Goal: Task Accomplishment & Management: Manage account settings

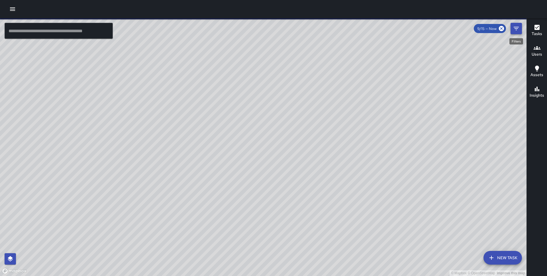
click at [517, 30] on icon "Filters" at bounding box center [516, 28] width 7 height 7
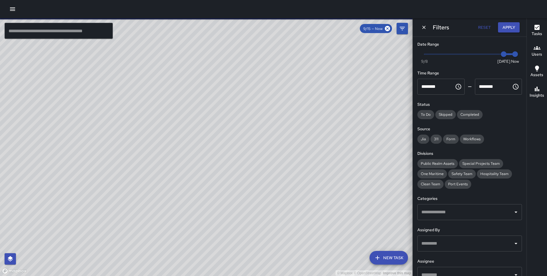
type input "*"
click at [482, 54] on span "Now Today 9/8 9/13 1:30 pm" at bounding box center [469, 54] width 91 height 9
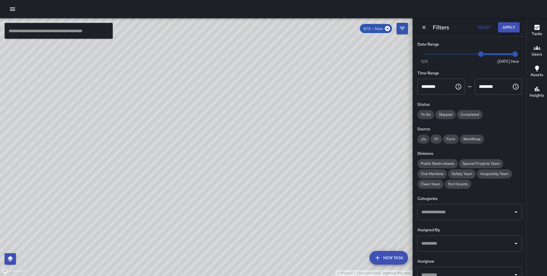
click at [507, 28] on button "Apply" at bounding box center [509, 27] width 22 height 11
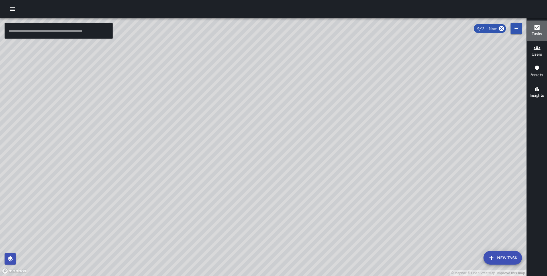
click at [540, 31] on h6 "Tasks" at bounding box center [536, 34] width 11 height 6
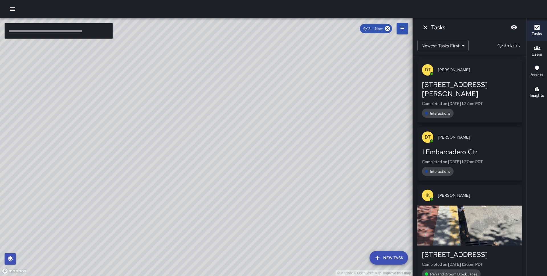
click at [528, 28] on button "Tasks" at bounding box center [537, 31] width 20 height 21
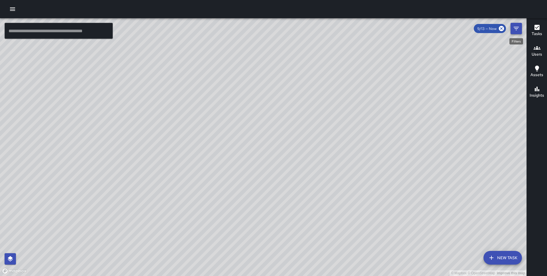
click at [519, 28] on icon "Filters" at bounding box center [516, 28] width 7 height 7
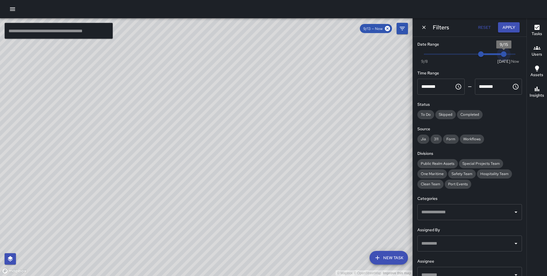
click at [504, 55] on span "Now Today 9/8 9/13 9/15" at bounding box center [469, 54] width 91 height 9
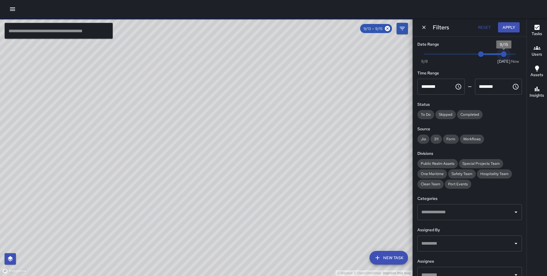
type input "*"
drag, startPoint x: 503, startPoint y: 50, endPoint x: 492, endPoint y: 52, distance: 11.6
click at [492, 52] on span "9/14" at bounding box center [492, 54] width 6 height 6
click at [509, 24] on button "Apply" at bounding box center [509, 27] width 22 height 11
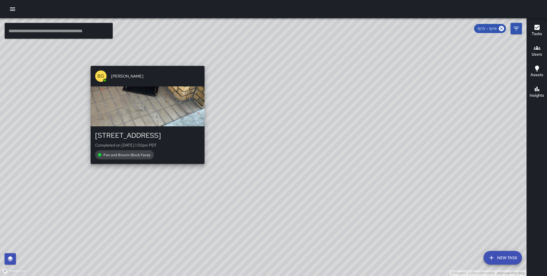
click at [145, 62] on div "© Mapbox © OpenStreetMap Improve this map BG Benard Greer 559 Pacific Avenue Co…" at bounding box center [263, 146] width 526 height 257
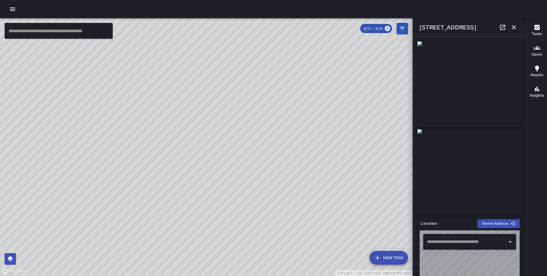
type input "**********"
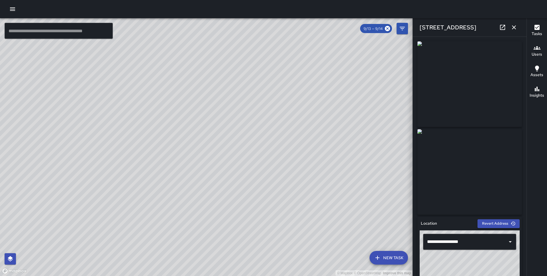
click at [179, 149] on div "© Mapbox © OpenStreetMap Improve this map FS Farley Smith 592 Pacific Avenue Co…" at bounding box center [206, 146] width 412 height 257
click at [197, 144] on div "© Mapbox © OpenStreetMap Improve this map BG Benard Greer 592 Pacific Avenue Co…" at bounding box center [206, 146] width 412 height 257
drag, startPoint x: 275, startPoint y: 134, endPoint x: 194, endPoint y: 104, distance: 86.9
click at [194, 104] on div "© Mapbox © OpenStreetMap Improve this map" at bounding box center [206, 146] width 412 height 257
drag, startPoint x: 274, startPoint y: 130, endPoint x: 213, endPoint y: 101, distance: 67.0
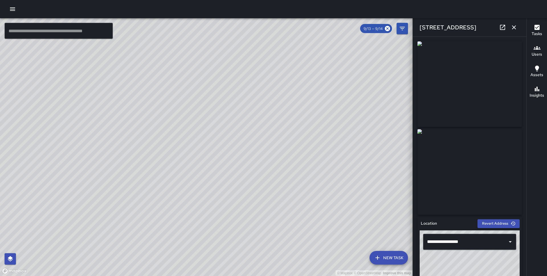
click at [213, 101] on div "© Mapbox © OpenStreetMap Improve this map" at bounding box center [206, 146] width 412 height 257
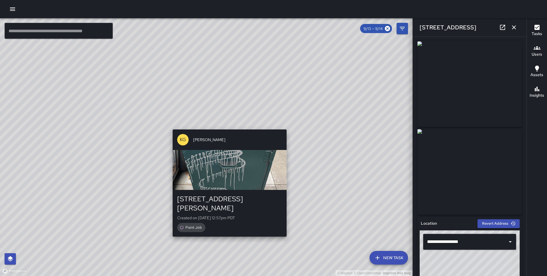
click at [228, 126] on div "© Mapbox © OpenStreetMap Improve this map KG Keonte Gibson 436 Jackson Street C…" at bounding box center [206, 146] width 412 height 257
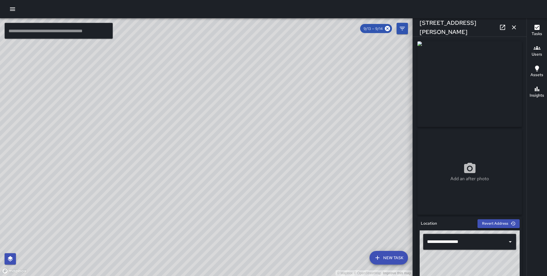
type input "**********"
click at [514, 24] on icon "button" at bounding box center [513, 27] width 7 height 7
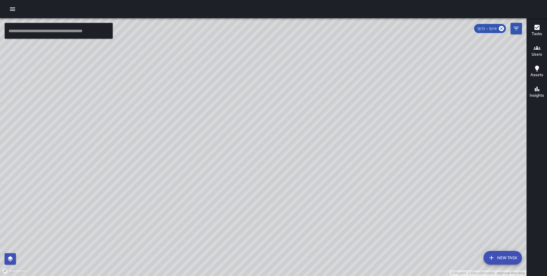
drag, startPoint x: 329, startPoint y: 155, endPoint x: 255, endPoint y: 88, distance: 100.6
click at [255, 88] on div "© Mapbox © OpenStreetMap Improve this map" at bounding box center [263, 146] width 526 height 257
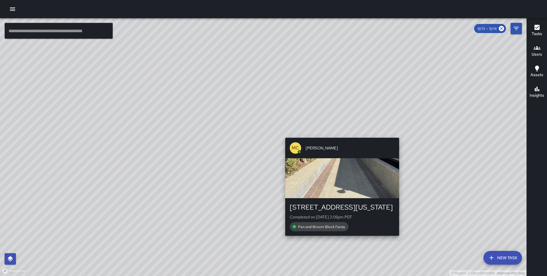
click at [338, 131] on div "© Mapbox © OpenStreetMap Improve this map MC Marcus Carr 363 Washington Street …" at bounding box center [263, 146] width 526 height 257
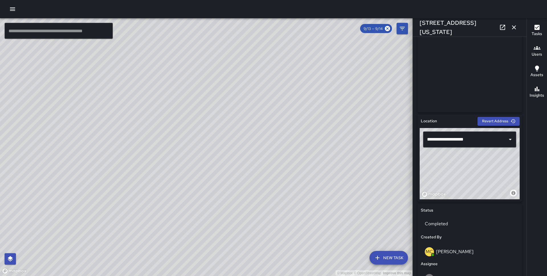
scroll to position [313, 0]
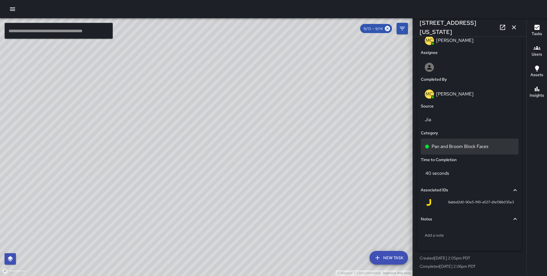
click at [454, 152] on div "Pan and Broom Block Faces" at bounding box center [470, 146] width 98 height 16
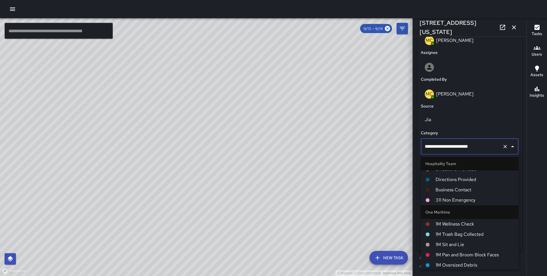
scroll to position [186, 0]
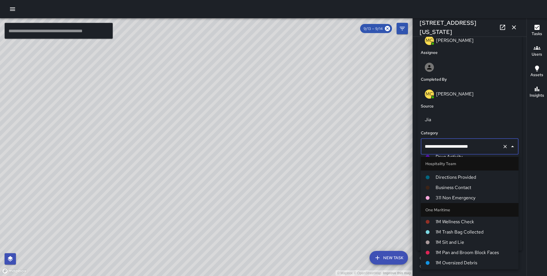
click at [458, 253] on span "1M Pan and Broom Block Faces" at bounding box center [474, 252] width 78 height 7
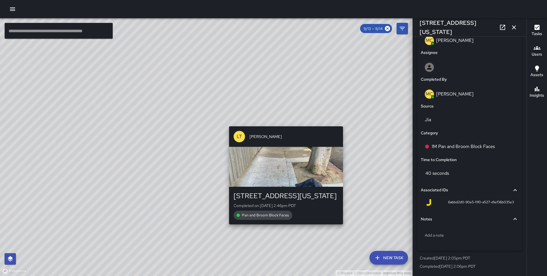
click at [346, 122] on div "© Mapbox © OpenStreetMap Improve this map LT Luana Talton 210 Washington Street…" at bounding box center [206, 146] width 412 height 257
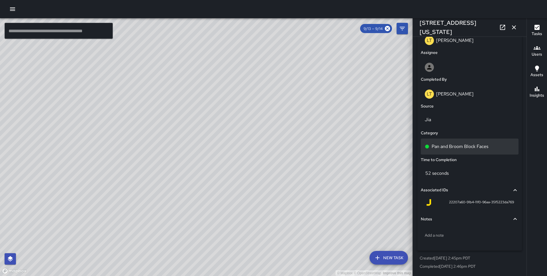
type input "**********"
click at [445, 144] on p "Pan and Broom Block Faces" at bounding box center [459, 146] width 57 height 7
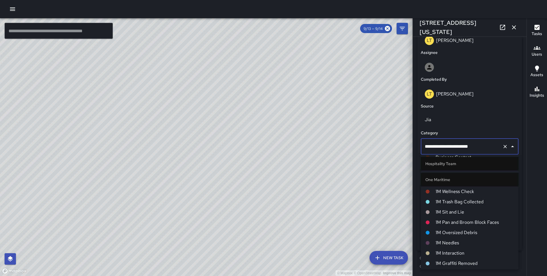
scroll to position [217, 0]
click at [455, 220] on span "1M Pan and Broom Block Faces" at bounding box center [474, 221] width 78 height 7
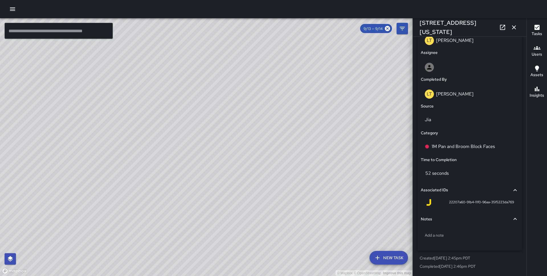
click at [214, 153] on div "© Mapbox © OpenStreetMap Improve this map" at bounding box center [206, 146] width 412 height 257
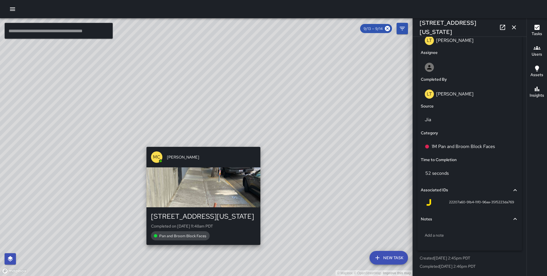
click at [205, 139] on div "© Mapbox © OpenStreetMap Improve this map MC Marcus Carr 210 Washington Street …" at bounding box center [206, 146] width 412 height 257
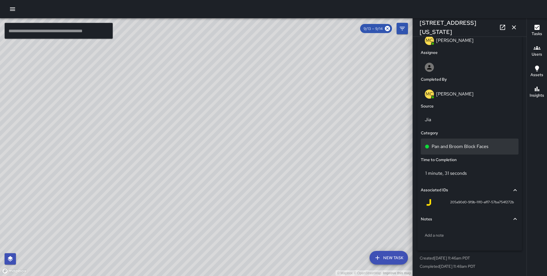
click at [473, 148] on p "Pan and Broom Block Faces" at bounding box center [459, 146] width 57 height 7
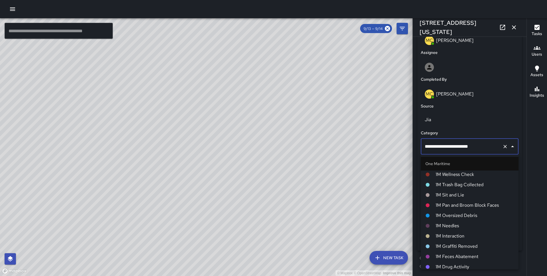
scroll to position [234, 0]
click at [458, 203] on span "1M Pan and Broom Block Faces" at bounding box center [474, 204] width 78 height 7
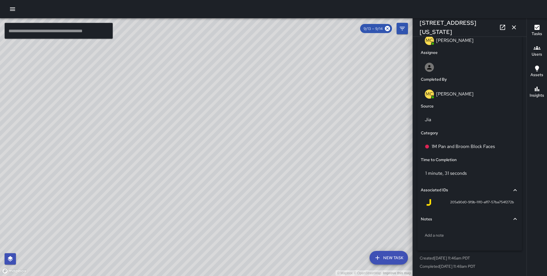
click at [173, 206] on div "© Mapbox © OpenStreetMap Improve this map MC Marcus Carr 250 Clay Street Comple…" at bounding box center [206, 146] width 412 height 257
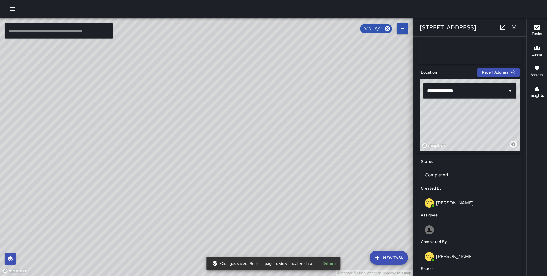
scroll to position [313, 0]
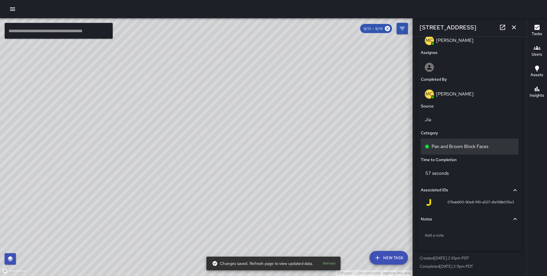
click at [460, 144] on p "Pan and Broom Block Faces" at bounding box center [459, 146] width 57 height 7
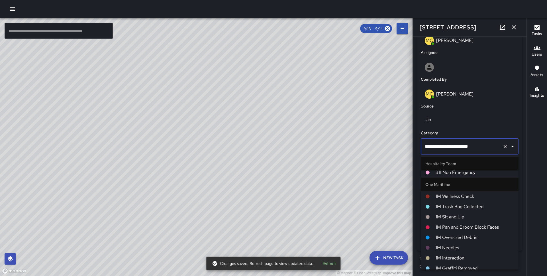
scroll to position [212, 0]
click at [453, 226] on span "1M Pan and Broom Block Faces" at bounding box center [474, 226] width 78 height 7
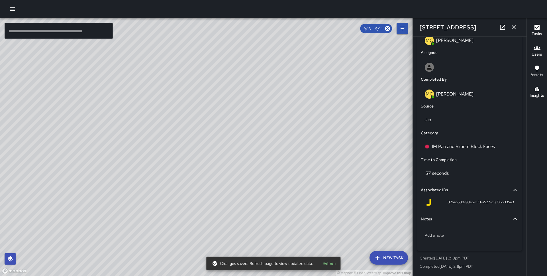
click at [221, 140] on div "© Mapbox © OpenStreetMap Improve this map GS Gregory Scott 250 Clay Street Comp…" at bounding box center [206, 146] width 412 height 257
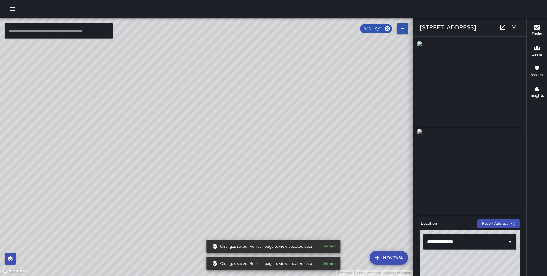
click at [212, 150] on div "© Mapbox © OpenStreetMap Improve this map GS Gregory Scott 250 Clay Street Comp…" at bounding box center [206, 146] width 412 height 257
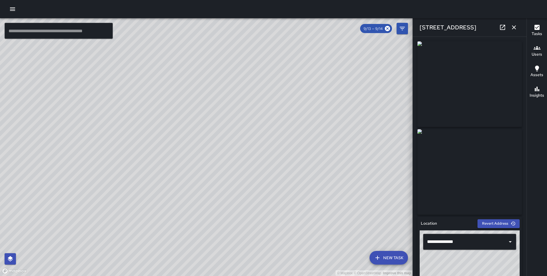
click at [237, 179] on div "© Mapbox © OpenStreetMap Improve this map MC Marcus Carr 101 Clay Street Comple…" at bounding box center [206, 146] width 412 height 257
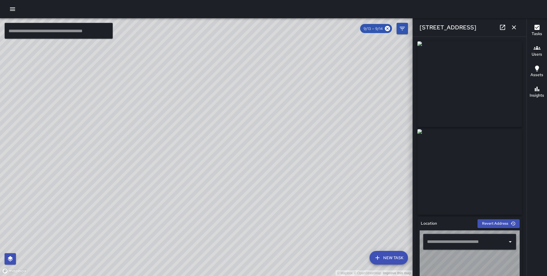
type input "**********"
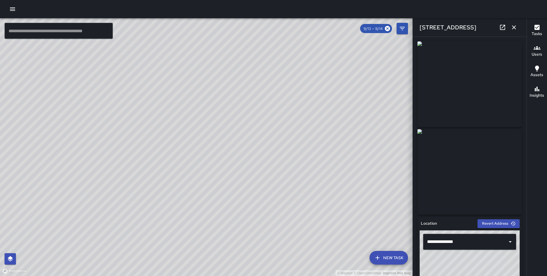
scroll to position [313, 0]
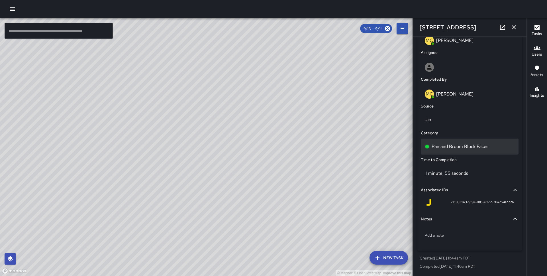
click at [448, 140] on div "Pan and Broom Block Faces" at bounding box center [470, 146] width 98 height 16
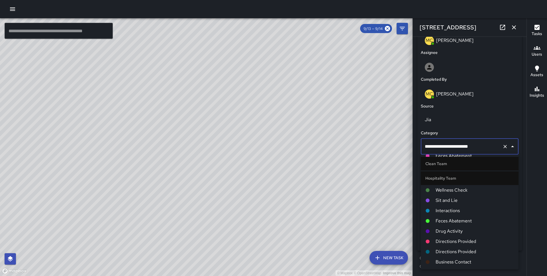
scroll to position [196, 0]
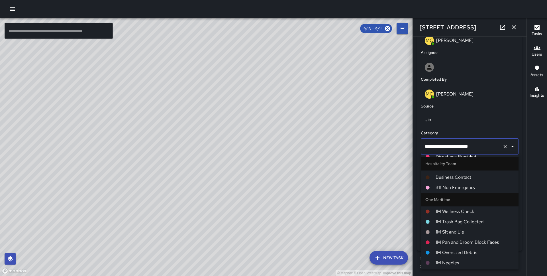
click at [456, 247] on li "1M Pan and Broom Block Faces" at bounding box center [470, 242] width 98 height 10
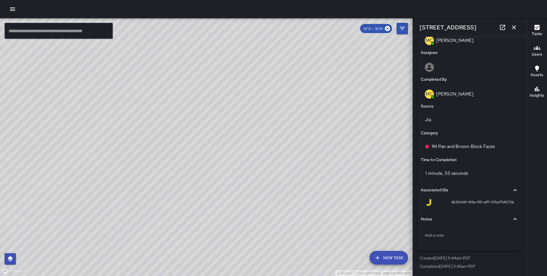
click at [194, 151] on div "© Mapbox © OpenStreetMap Improve this map MC Marcus Carr 2 Embarcadero Center C…" at bounding box center [206, 146] width 412 height 257
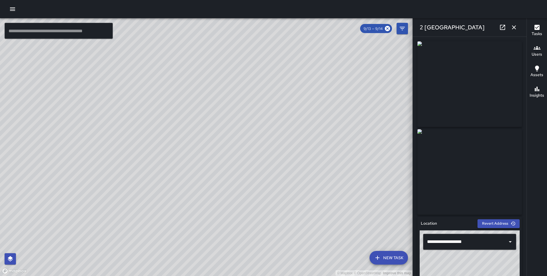
scroll to position [313, 0]
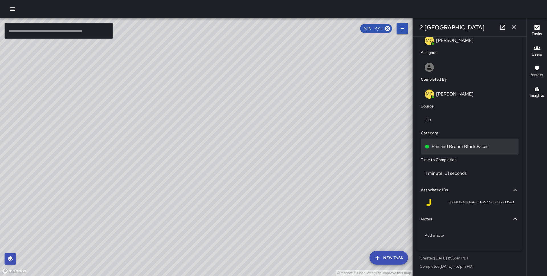
click at [457, 153] on div "Pan and Broom Block Faces" at bounding box center [470, 146] width 98 height 16
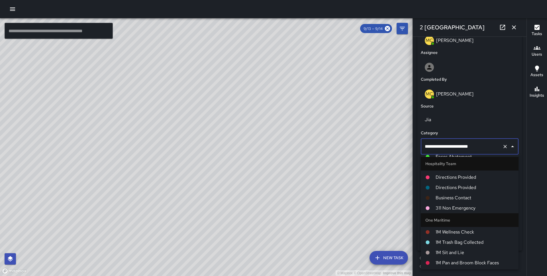
scroll to position [178, 0]
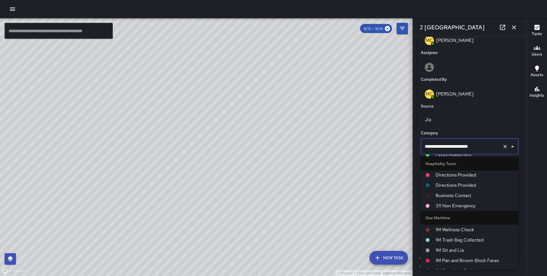
click at [455, 261] on span "1M Pan and Broom Block Faces" at bounding box center [474, 260] width 78 height 7
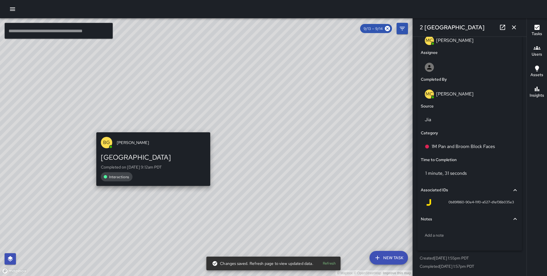
click at [151, 129] on div "© Mapbox © OpenStreetMap Improve this map BG Benard Greer 15 Whaleship Plaza Co…" at bounding box center [206, 146] width 412 height 257
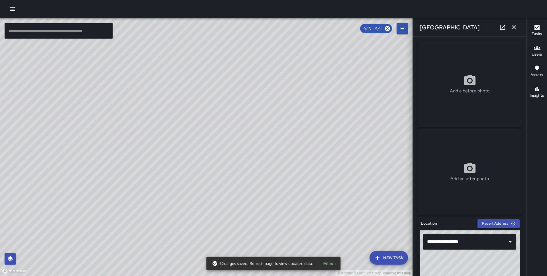
scroll to position [313, 0]
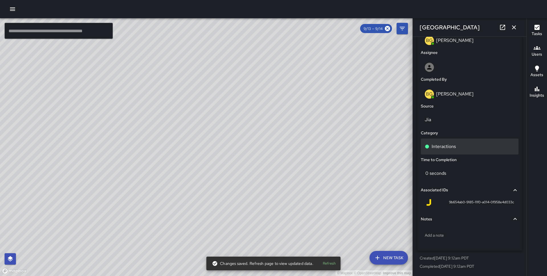
click at [444, 149] on p "Interactions" at bounding box center [443, 146] width 24 height 7
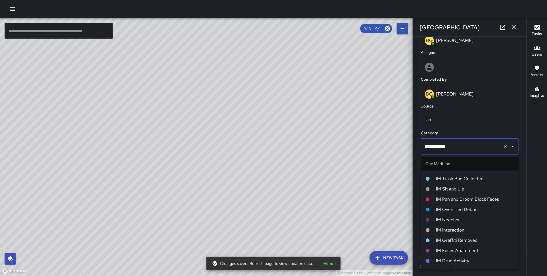
scroll to position [241, 0]
click at [449, 227] on span "1M Interaction" at bounding box center [474, 228] width 78 height 7
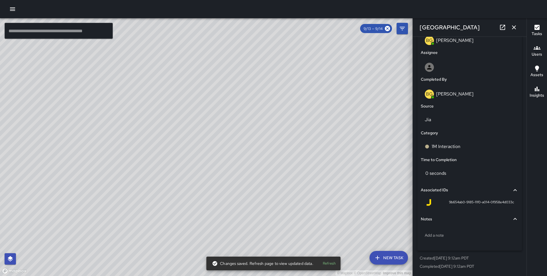
click at [210, 149] on div "© Mapbox © OpenStreetMap Improve this map BG Benard Greer 15 Whaleship Plaza Co…" at bounding box center [206, 146] width 412 height 257
click at [450, 149] on p "Interactions" at bounding box center [443, 146] width 24 height 7
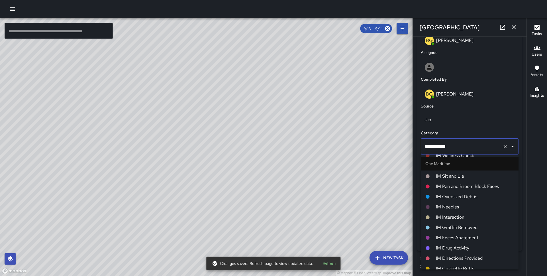
scroll to position [252, 0]
click at [452, 215] on span "1M Interaction" at bounding box center [474, 217] width 78 height 7
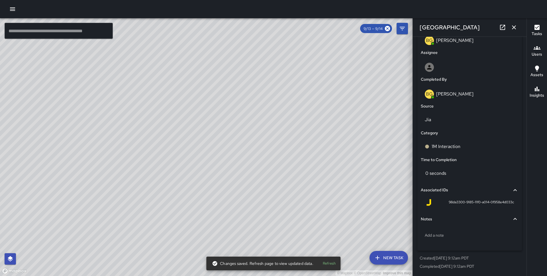
click at [147, 101] on div "© Mapbox © OpenStreetMap Improve this map MC Marcus Carr 363 Washington Street …" at bounding box center [206, 146] width 412 height 257
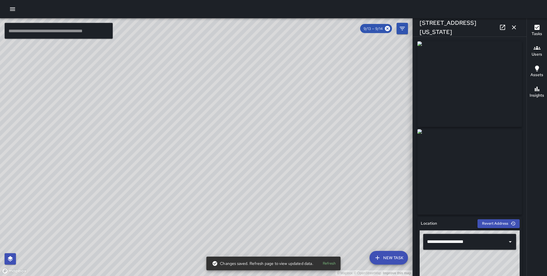
scroll to position [313, 0]
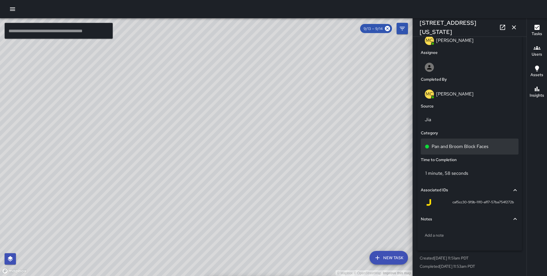
click at [464, 148] on p "Pan and Broom Block Faces" at bounding box center [459, 146] width 57 height 7
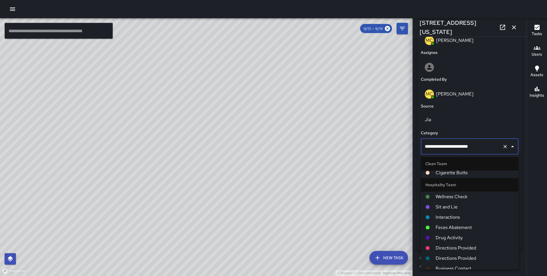
scroll to position [219, 0]
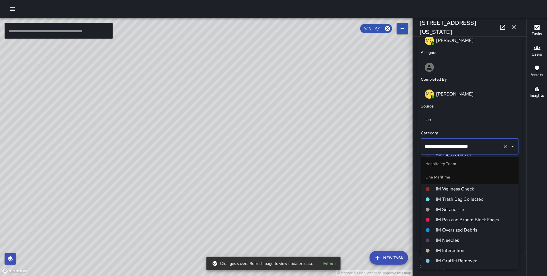
click at [453, 219] on span "1M Pan and Broom Block Faces" at bounding box center [474, 219] width 78 height 7
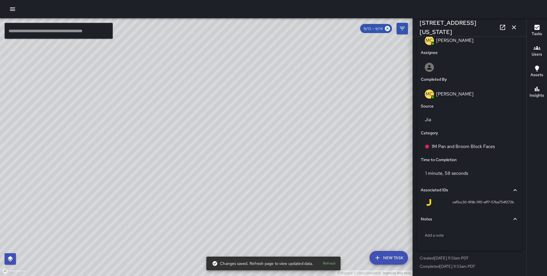
click at [265, 143] on div "© Mapbox © OpenStreetMap Improve this map MC Marcus Carr 250 Clay Street Comple…" at bounding box center [206, 146] width 412 height 257
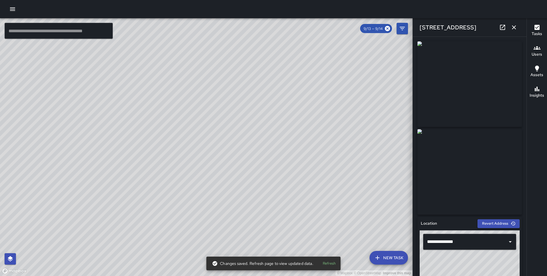
scroll to position [313, 0]
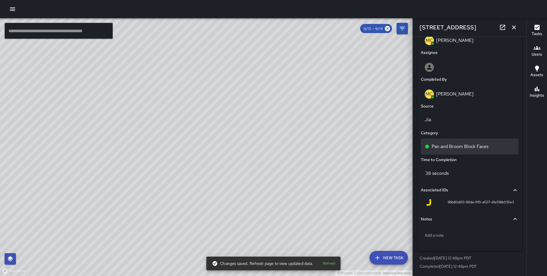
click at [460, 141] on div "Pan and Broom Block Faces" at bounding box center [470, 146] width 98 height 16
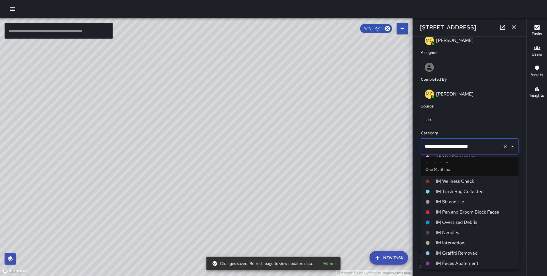
scroll to position [229, 0]
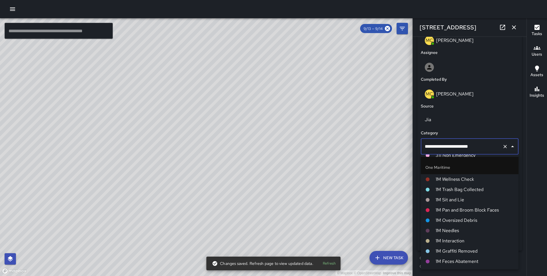
click at [467, 209] on span "1M Pan and Broom Block Faces" at bounding box center [474, 209] width 78 height 7
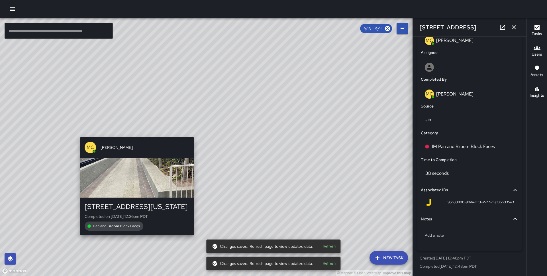
click at [134, 131] on div "© Mapbox © OpenStreetMap Improve this map MC Marcus Carr 363 Washington Street …" at bounding box center [206, 146] width 412 height 257
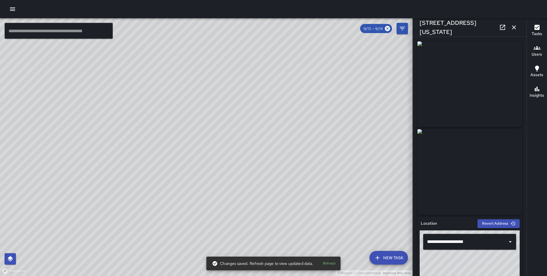
scroll to position [313, 0]
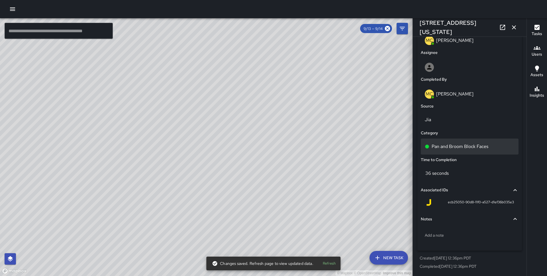
click at [456, 144] on p "Pan and Broom Block Faces" at bounding box center [459, 146] width 57 height 7
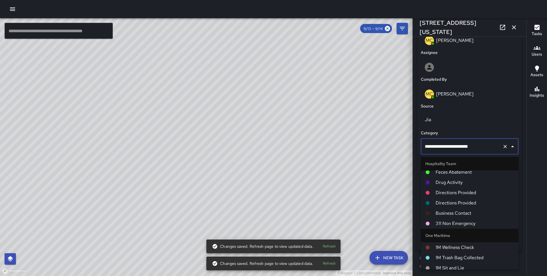
scroll to position [225, 0]
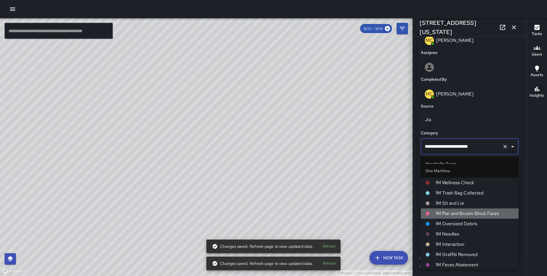
click at [464, 214] on span "1M Pan and Broom Block Faces" at bounding box center [474, 213] width 78 height 7
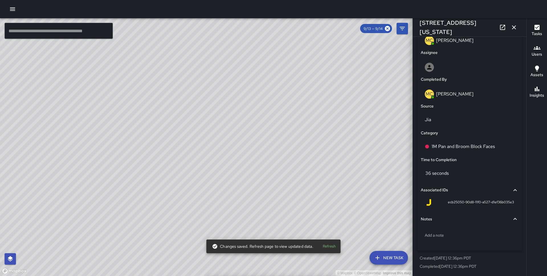
click at [221, 208] on div "© Mapbox © OpenStreetMap Improve this map" at bounding box center [206, 146] width 412 height 257
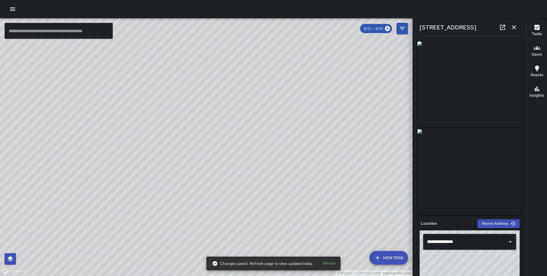
scroll to position [313, 0]
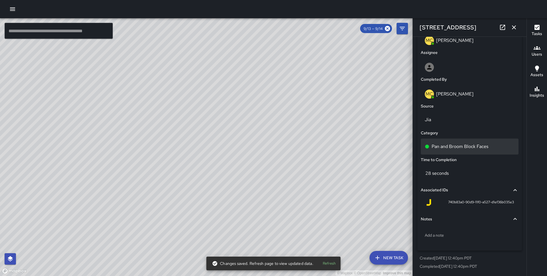
click at [463, 142] on div "Pan and Broom Block Faces" at bounding box center [470, 146] width 98 height 16
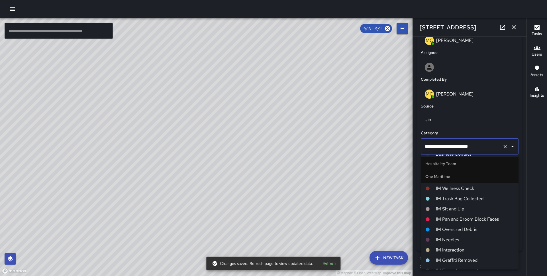
scroll to position [229, 0]
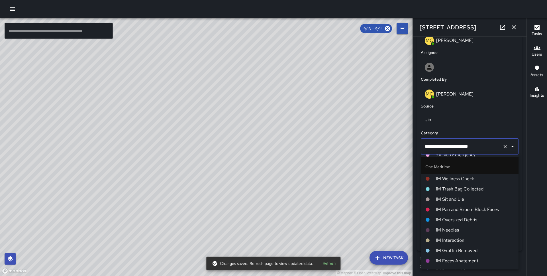
click at [461, 202] on span "1M Sit and Lie" at bounding box center [474, 199] width 78 height 7
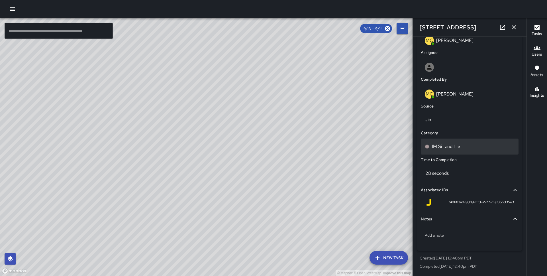
click at [442, 150] on div "1M Sit and Lie" at bounding box center [470, 146] width 98 height 16
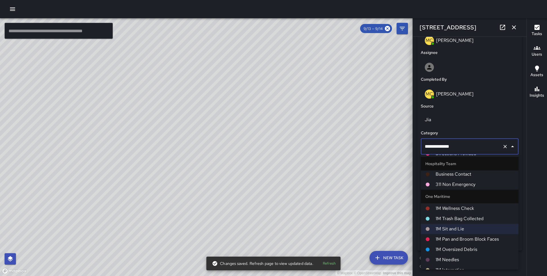
scroll to position [204, 0]
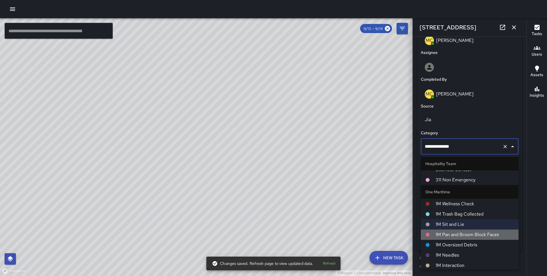
click at [449, 235] on span "1M Pan and Broom Block Faces" at bounding box center [474, 234] width 78 height 7
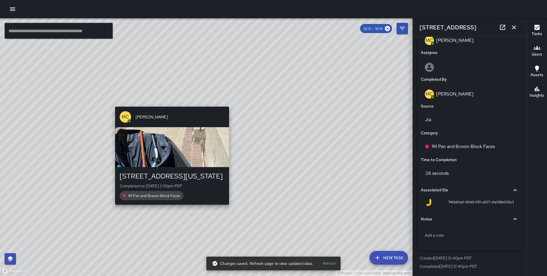
click at [166, 101] on div "© Mapbox © OpenStreetMap Improve this map MC Marcus Carr 363 Washington Street …" at bounding box center [206, 146] width 412 height 257
type input "**********"
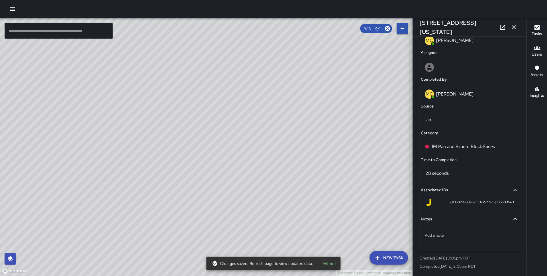
click at [204, 130] on div "© Mapbox © OpenStreetMap Improve this map MC Marcus Carr 363 Washington Street …" at bounding box center [206, 146] width 412 height 257
click at [182, 198] on div "© Mapbox © OpenStreetMap Improve this map MC Marcus Carr 363 Washington Street …" at bounding box center [206, 146] width 412 height 257
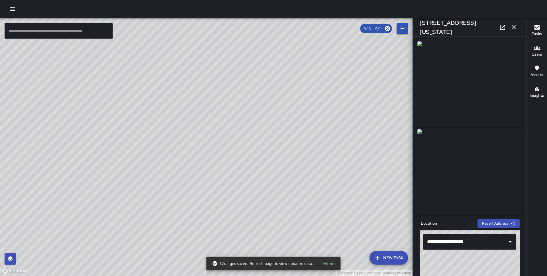
scroll to position [313, 0]
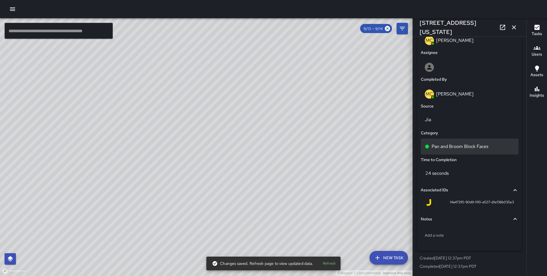
click at [458, 147] on p "Pan and Broom Block Faces" at bounding box center [459, 146] width 57 height 7
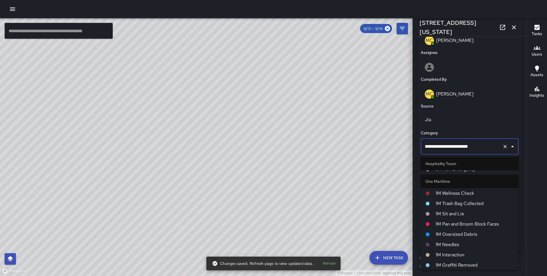
scroll to position [219, 0]
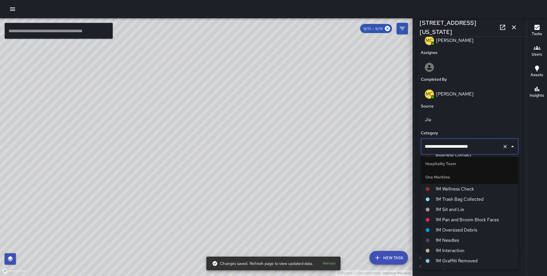
click at [456, 216] on span "1M Pan and Broom Block Faces" at bounding box center [474, 219] width 78 height 7
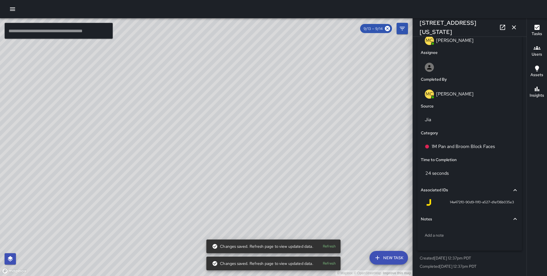
click at [189, 203] on div "© Mapbox © OpenStreetMap Improve this map MC Marcus Carr 444 Battery Street Com…" at bounding box center [206, 146] width 412 height 257
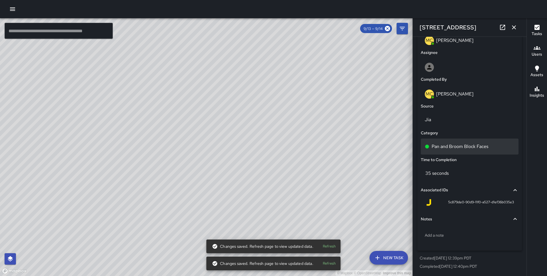
click at [457, 148] on p "Pan and Broom Block Faces" at bounding box center [459, 146] width 57 height 7
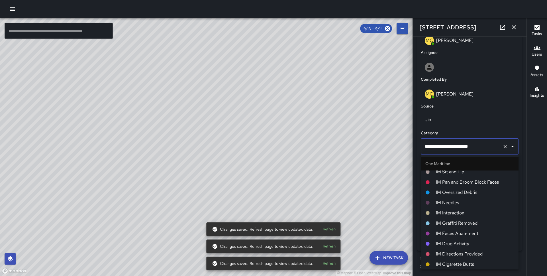
scroll to position [254, 0]
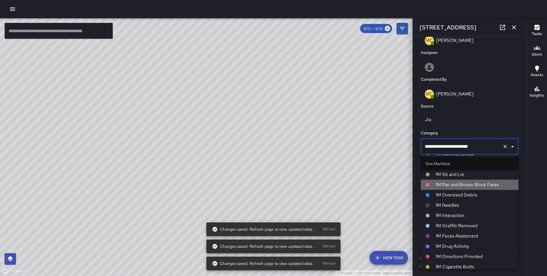
click at [462, 186] on span "1M Pan and Broom Block Faces" at bounding box center [474, 184] width 78 height 7
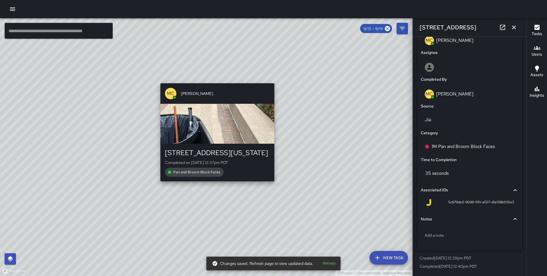
click at [215, 79] on div "© Mapbox © OpenStreetMap Improve this map MC Marcus Carr 363 Washington Street …" at bounding box center [206, 146] width 412 height 257
type input "**********"
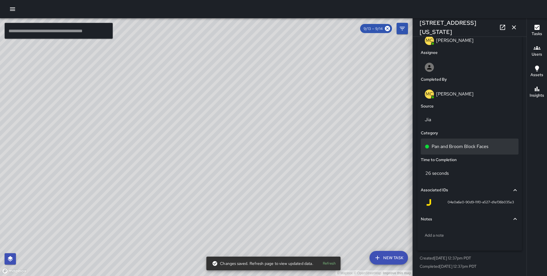
click at [434, 146] on p "Pan and Broom Block Faces" at bounding box center [459, 146] width 57 height 7
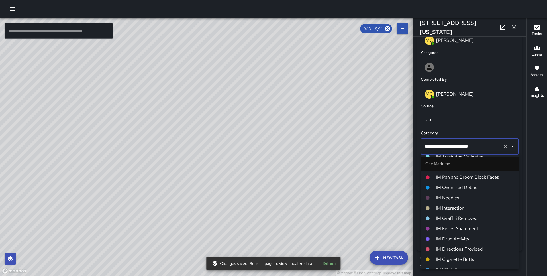
scroll to position [261, 0]
click at [450, 180] on span "1M Pan and Broom Block Faces" at bounding box center [474, 177] width 78 height 7
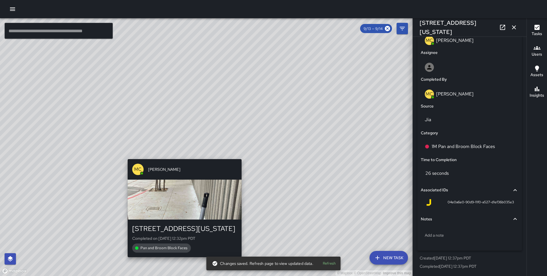
click at [182, 155] on div "© Mapbox © OpenStreetMap Improve this map MC Marcus Carr 401 Washington Street …" at bounding box center [206, 146] width 412 height 257
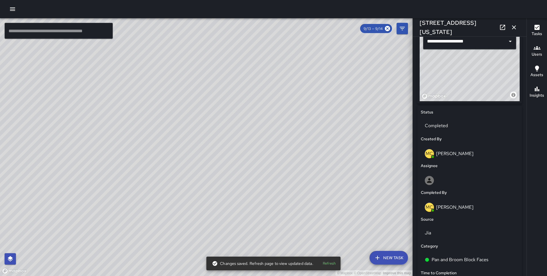
scroll to position [313, 0]
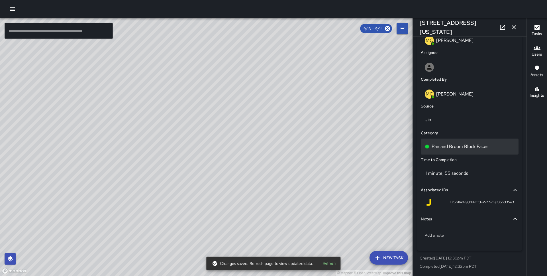
click at [452, 144] on p "Pan and Broom Block Faces" at bounding box center [459, 146] width 57 height 7
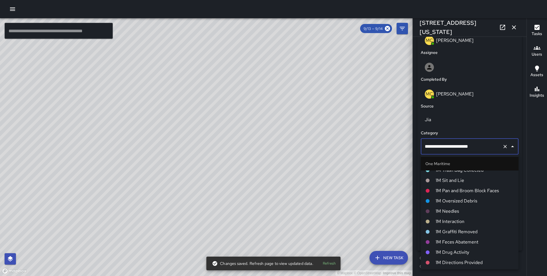
scroll to position [248, 0]
click at [461, 195] on li "1M Oversized Debris" at bounding box center [470, 200] width 98 height 10
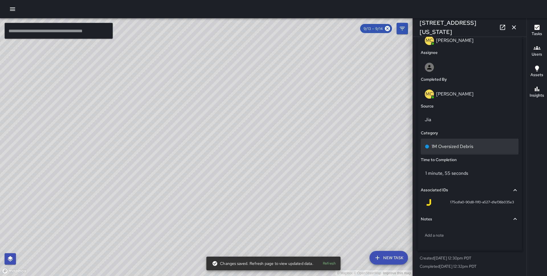
click at [444, 146] on p "1M Oversized Debris" at bounding box center [452, 146] width 42 height 7
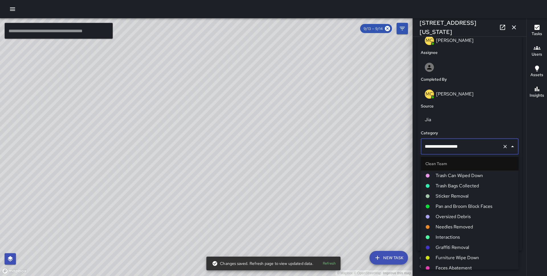
scroll to position [185, 0]
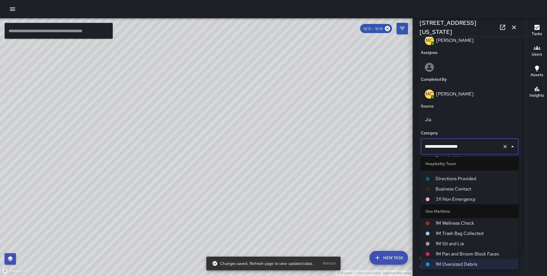
click at [450, 250] on span "1M Pan and Broom Block Faces" at bounding box center [474, 253] width 78 height 7
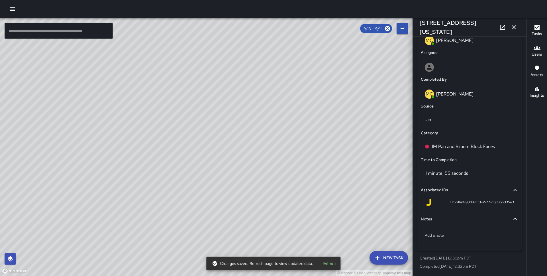
click at [216, 211] on div "© Mapbox © OpenStreetMap Improve this map MC Marcus Carr 425 Battery Street Com…" at bounding box center [206, 146] width 412 height 257
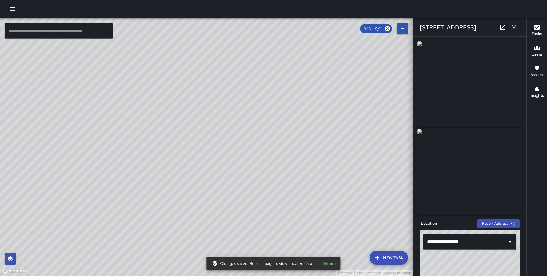
scroll to position [313, 0]
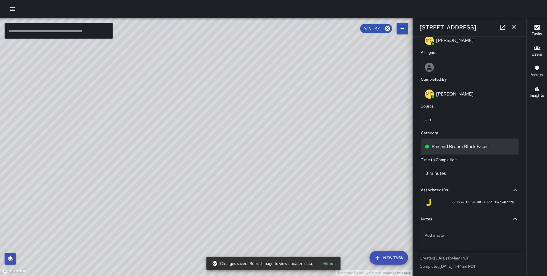
click at [456, 143] on p "Pan and Broom Block Faces" at bounding box center [459, 146] width 57 height 7
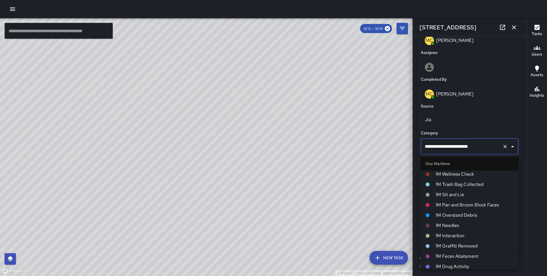
scroll to position [230, 0]
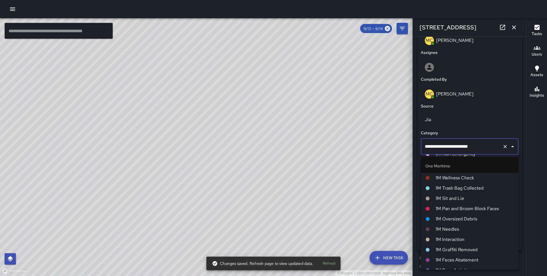
click at [458, 211] on span "1M Pan and Broom Block Faces" at bounding box center [474, 208] width 78 height 7
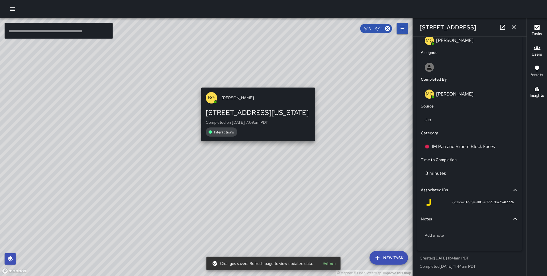
click at [255, 83] on div "© Mapbox © OpenStreetMap Improve this map BG Benard Greer 363 Washington Street…" at bounding box center [206, 146] width 412 height 257
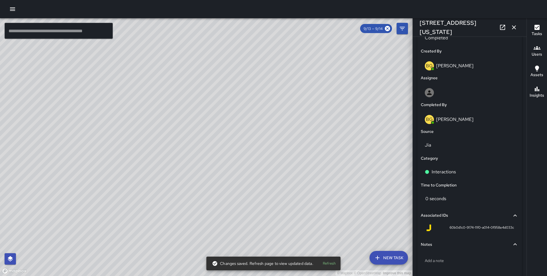
scroll to position [313, 0]
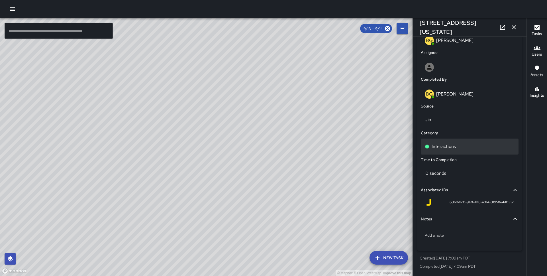
click at [453, 146] on p "Interactions" at bounding box center [443, 146] width 24 height 7
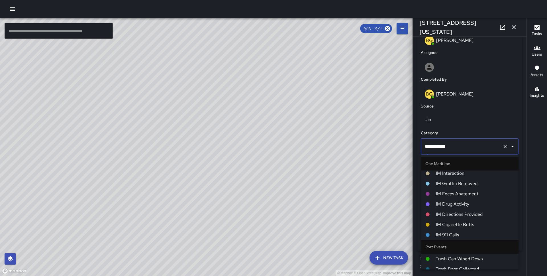
scroll to position [270, 0]
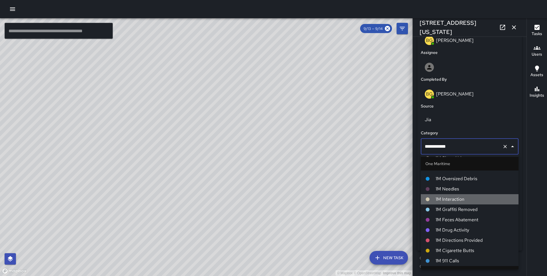
click at [458, 199] on span "1M Interaction" at bounding box center [474, 199] width 78 height 7
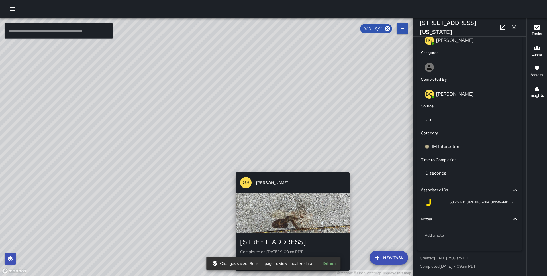
click at [289, 168] on div "© Mapbox © OpenStreetMap Improve this map GS Gregory Scott 250 Clay Street Comp…" at bounding box center [206, 146] width 412 height 257
type input "**********"
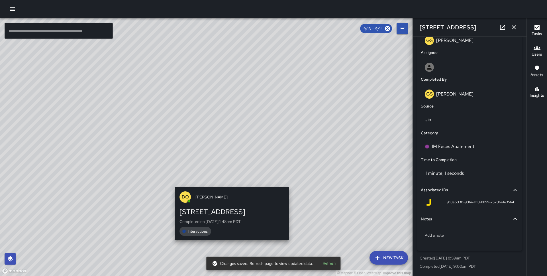
click at [229, 182] on div "© Mapbox © OpenStreetMap Improve this map DO Derrick Oliver 250 Clay Street Com…" at bounding box center [206, 146] width 412 height 257
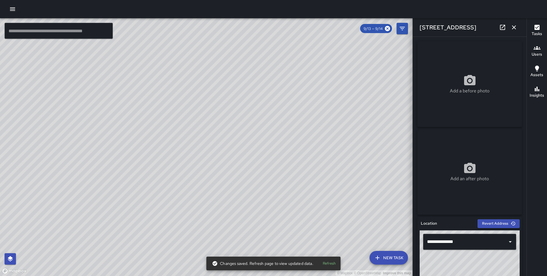
scroll to position [313, 0]
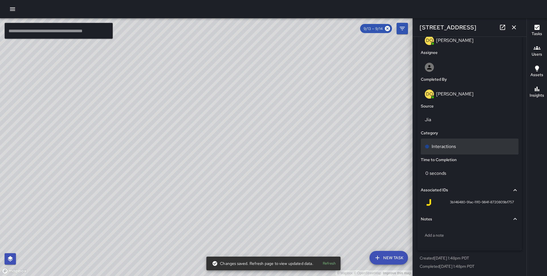
click at [452, 146] on p "Interactions" at bounding box center [443, 146] width 24 height 7
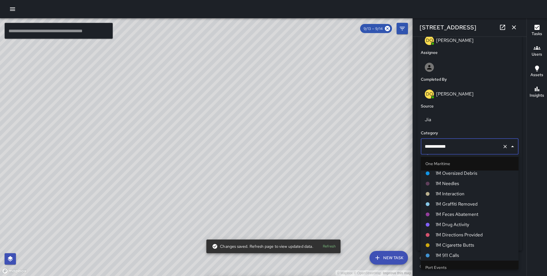
scroll to position [273, 0]
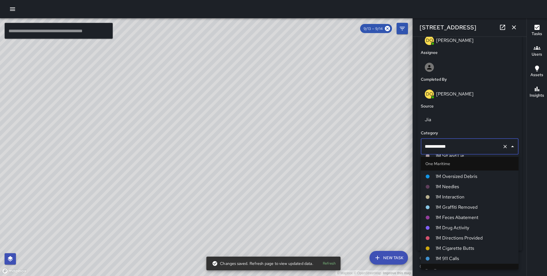
click at [457, 199] on span "1M Interaction" at bounding box center [474, 196] width 78 height 7
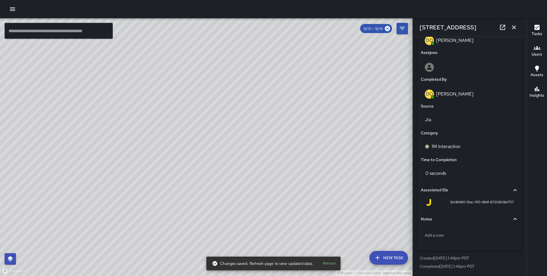
click at [134, 157] on div "© Mapbox © OpenStreetMap Improve this map" at bounding box center [206, 146] width 412 height 257
click at [94, 177] on div "© Mapbox © OpenStreetMap Improve this map" at bounding box center [206, 146] width 412 height 257
click at [14, 8] on icon "button" at bounding box center [12, 9] width 7 height 7
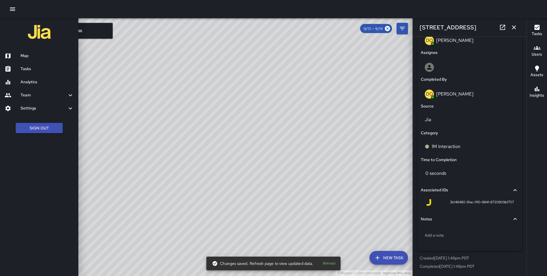
click at [31, 110] on h6 "Settings" at bounding box center [44, 108] width 46 height 6
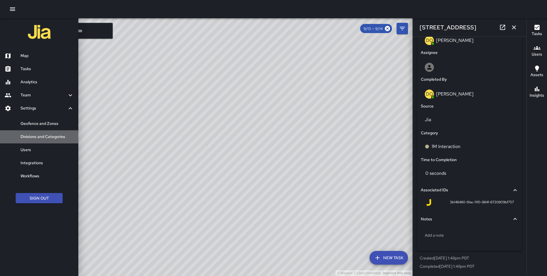
click at [40, 139] on h6 "Divisions and Categories" at bounding box center [47, 137] width 53 height 6
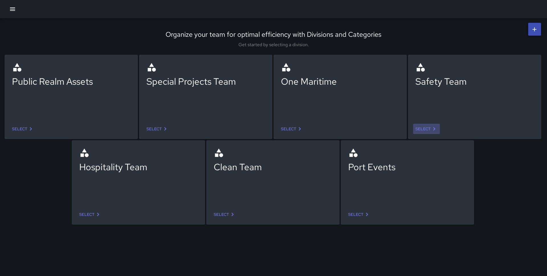
click at [431, 127] on icon at bounding box center [434, 128] width 7 height 7
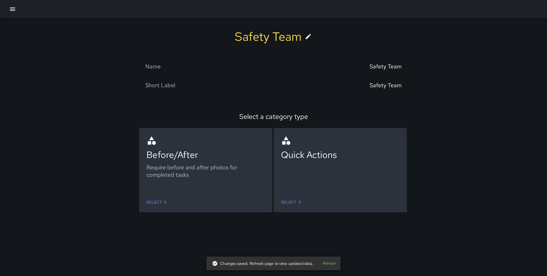
click at [167, 201] on icon at bounding box center [165, 201] width 7 height 7
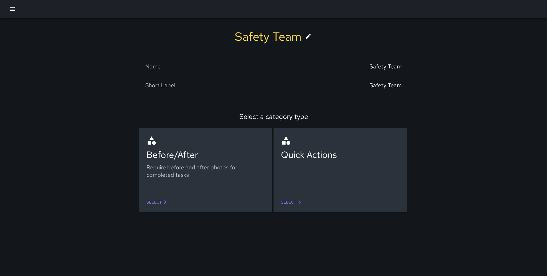
click at [296, 199] on icon at bounding box center [299, 201] width 7 height 7
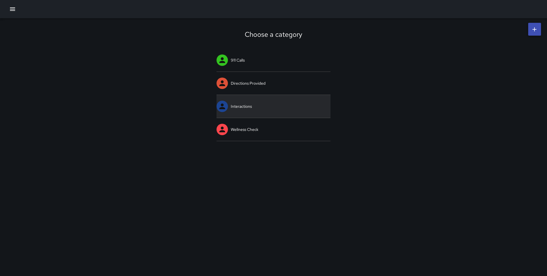
click at [241, 106] on link "Interactions" at bounding box center [273, 106] width 114 height 23
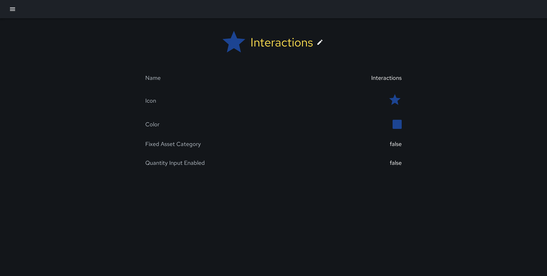
click at [317, 39] on icon at bounding box center [319, 42] width 7 height 7
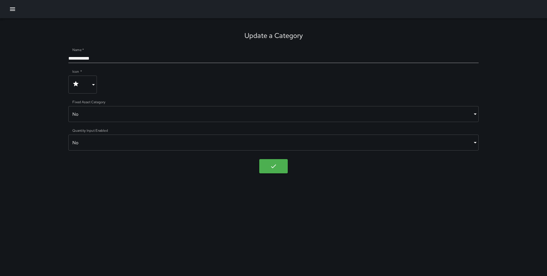
click at [258, 148] on body "**********" at bounding box center [273, 138] width 547 height 276
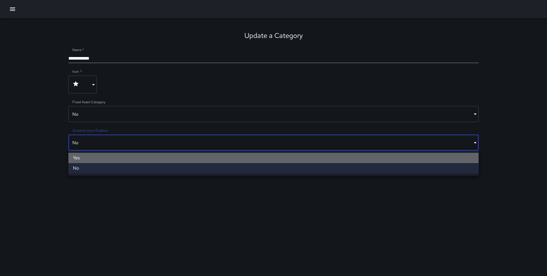
click at [230, 157] on li "Yes" at bounding box center [273, 158] width 410 height 10
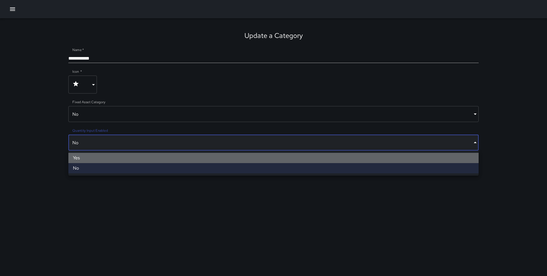
type input "****"
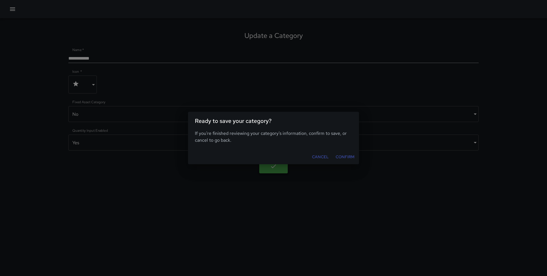
click at [277, 161] on body "**********" at bounding box center [273, 138] width 547 height 276
click at [343, 154] on button "Confirm" at bounding box center [344, 156] width 23 height 11
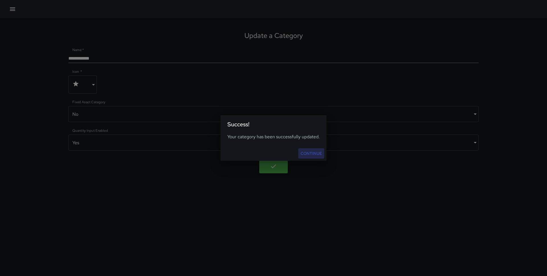
click at [318, 153] on link "Continue" at bounding box center [311, 153] width 26 height 11
